Goal: Find contact information: Find contact information

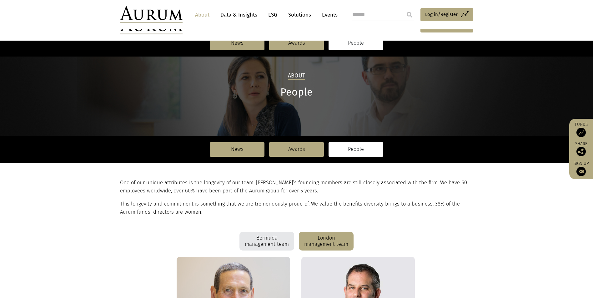
scroll to position [666, 0]
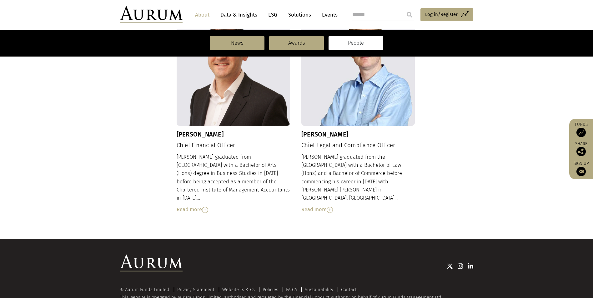
click at [205, 16] on link "About" at bounding box center [202, 15] width 21 height 12
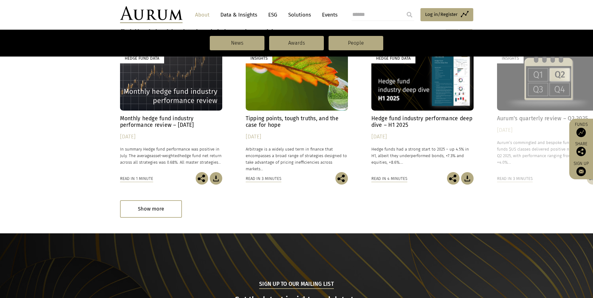
scroll to position [635, 0]
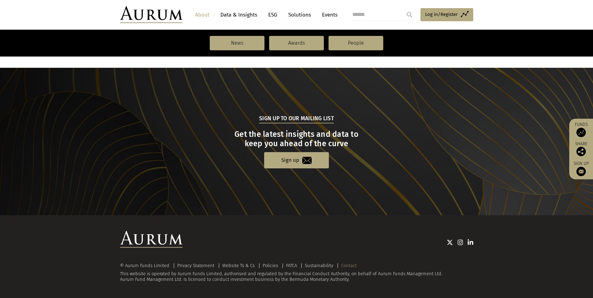
click at [349, 265] on link "Contact" at bounding box center [349, 266] width 16 height 6
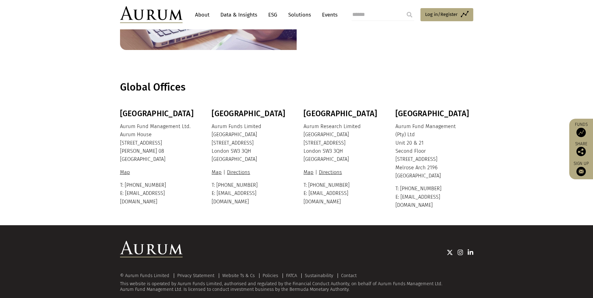
scroll to position [105, 0]
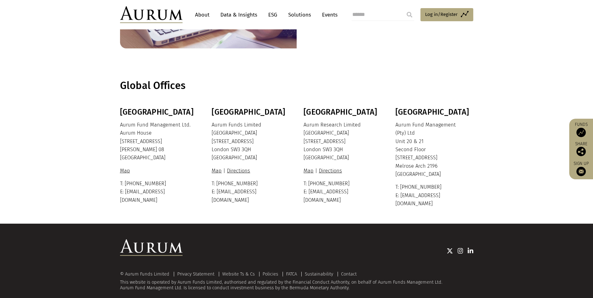
drag, startPoint x: 212, startPoint y: 133, endPoint x: 259, endPoint y: 149, distance: 50.1
click at [259, 149] on p "Aurum Funds Limited Ixworth House 37 Ixworth Place London SW3 3QH United Kingdom" at bounding box center [250, 141] width 76 height 41
copy p "Ixworth House 37 Ixworth Place London SW3 3QH"
